Goal: Find specific page/section: Find specific page/section

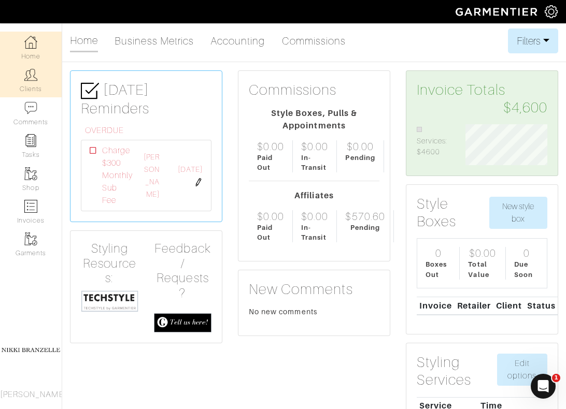
click at [42, 76] on link "Clients" at bounding box center [31, 80] width 62 height 33
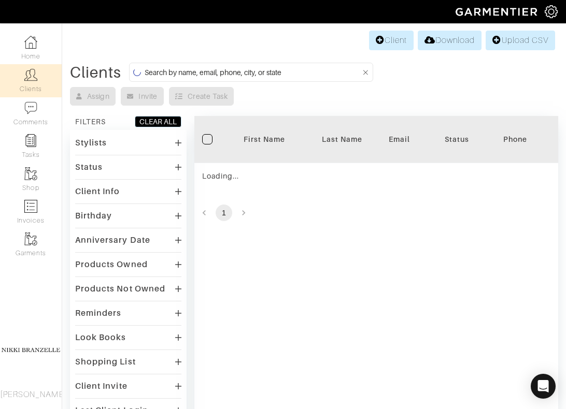
click at [290, 67] on input at bounding box center [252, 72] width 216 height 13
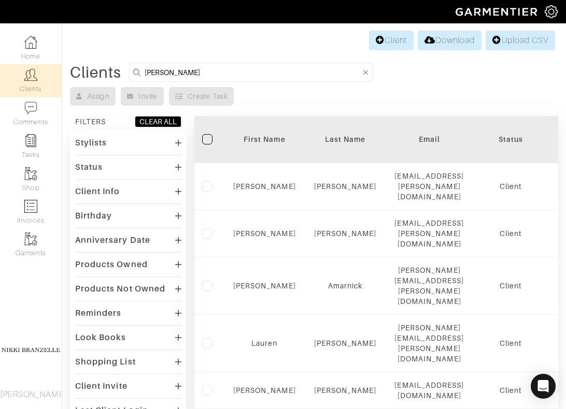
type input "[PERSON_NAME]"
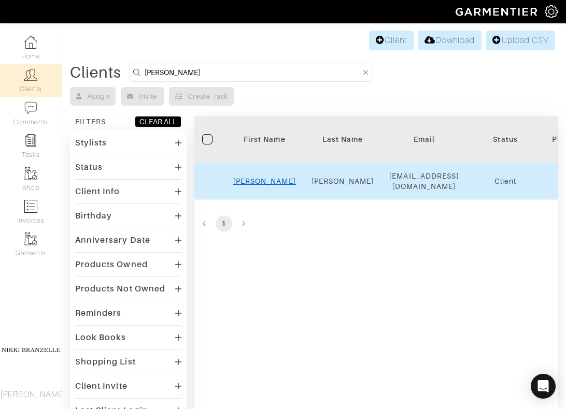
click at [261, 181] on link "[PERSON_NAME]" at bounding box center [264, 181] width 63 height 8
